Goal: Contribute content

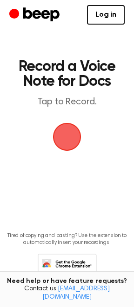
click at [70, 127] on span "button" at bounding box center [67, 137] width 28 height 28
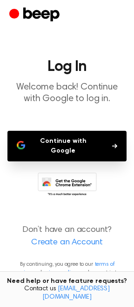
click at [70, 140] on button "Continue with Google" at bounding box center [66, 146] width 119 height 31
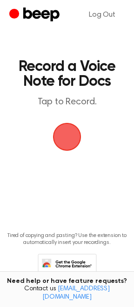
click at [59, 136] on span "button" at bounding box center [67, 137] width 28 height 28
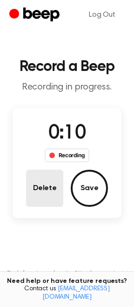
click at [54, 189] on button "Delete" at bounding box center [44, 188] width 37 height 37
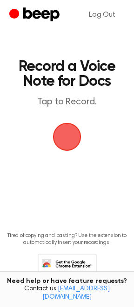
click at [64, 145] on span "button" at bounding box center [67, 137] width 28 height 28
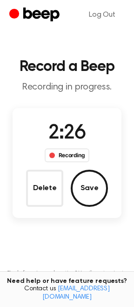
click at [64, 145] on div "2:26 Recording" at bounding box center [67, 140] width 60 height 43
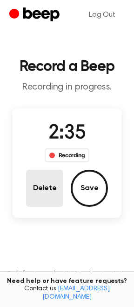
click at [45, 182] on button "Delete" at bounding box center [44, 188] width 37 height 37
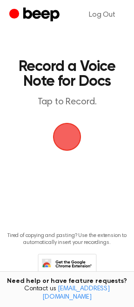
click at [73, 139] on span "button" at bounding box center [67, 137] width 28 height 28
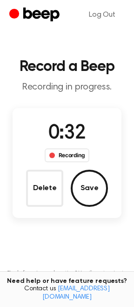
click at [73, 137] on span "0:32" at bounding box center [66, 133] width 37 height 19
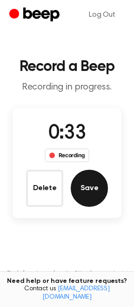
click at [87, 185] on button "Save" at bounding box center [88, 188] width 37 height 37
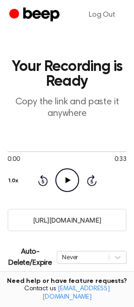
click at [66, 178] on icon at bounding box center [67, 180] width 5 height 6
click at [96, 111] on p "Copy the link and paste it anywhere" at bounding box center [66, 107] width 119 height 23
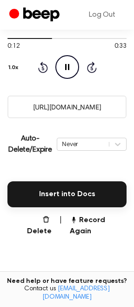
scroll to position [186, 0]
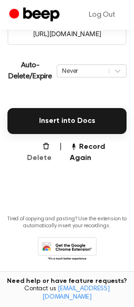
click at [42, 144] on button "Delete" at bounding box center [35, 152] width 33 height 22
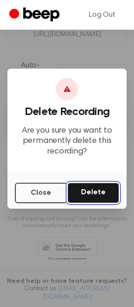
click at [97, 190] on button "Delete" at bounding box center [92, 193] width 51 height 20
